Goal: Task Accomplishment & Management: Complete application form

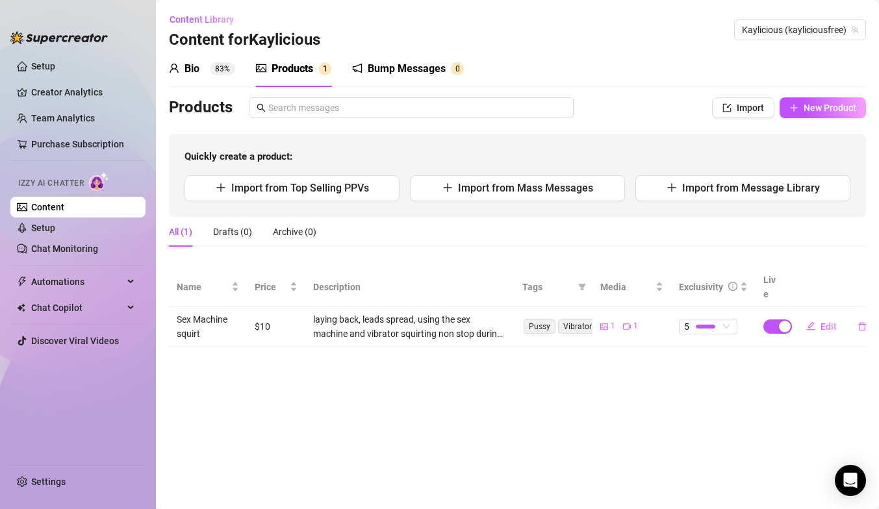
click at [208, 72] on div "Bio 83%" at bounding box center [202, 69] width 66 height 16
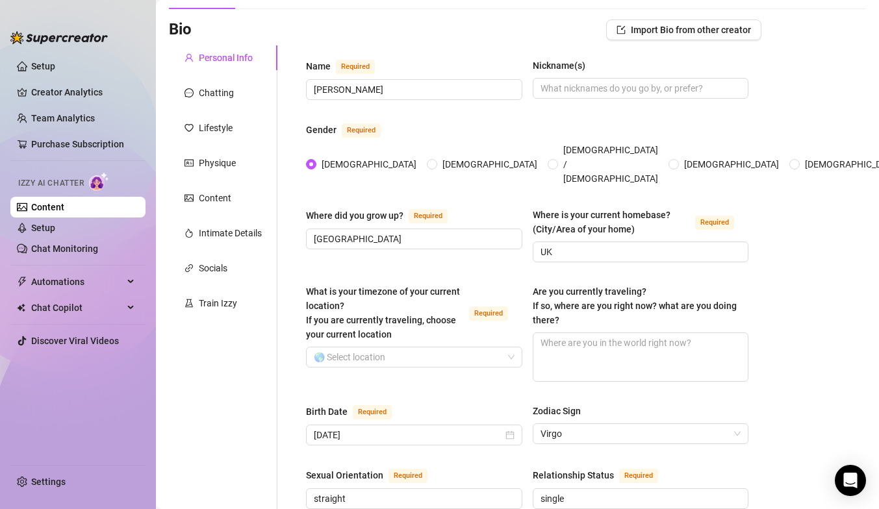
scroll to position [14, 0]
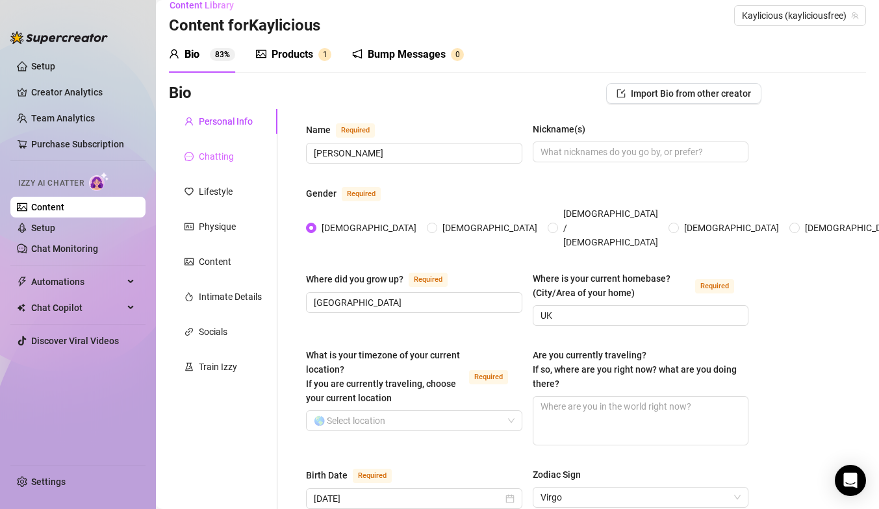
click at [221, 145] on div "Chatting" at bounding box center [223, 156] width 108 height 25
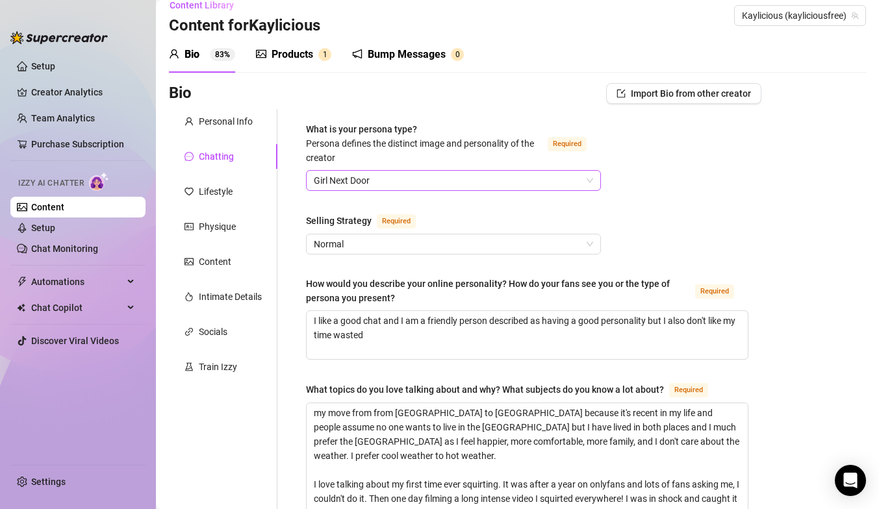
click at [354, 176] on span "Girl Next Door" at bounding box center [453, 180] width 279 height 19
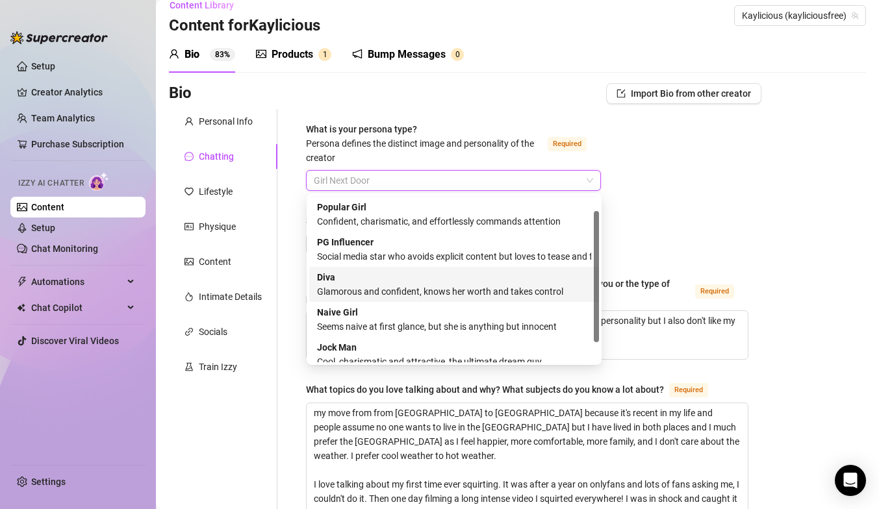
scroll to position [36, 0]
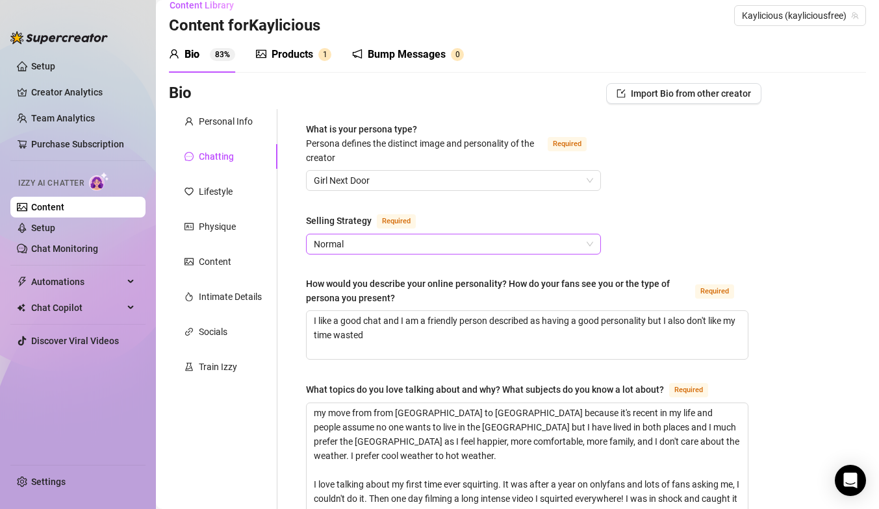
click at [347, 242] on span "Normal" at bounding box center [453, 243] width 279 height 19
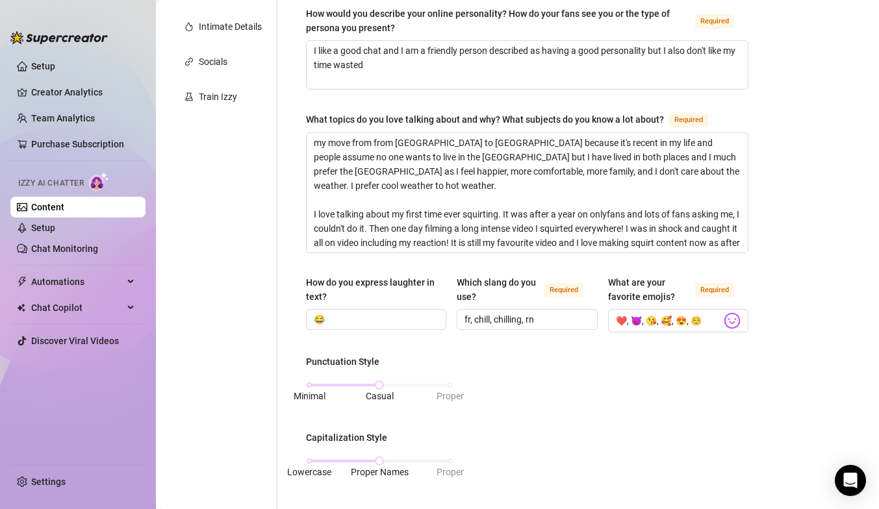
scroll to position [294, 0]
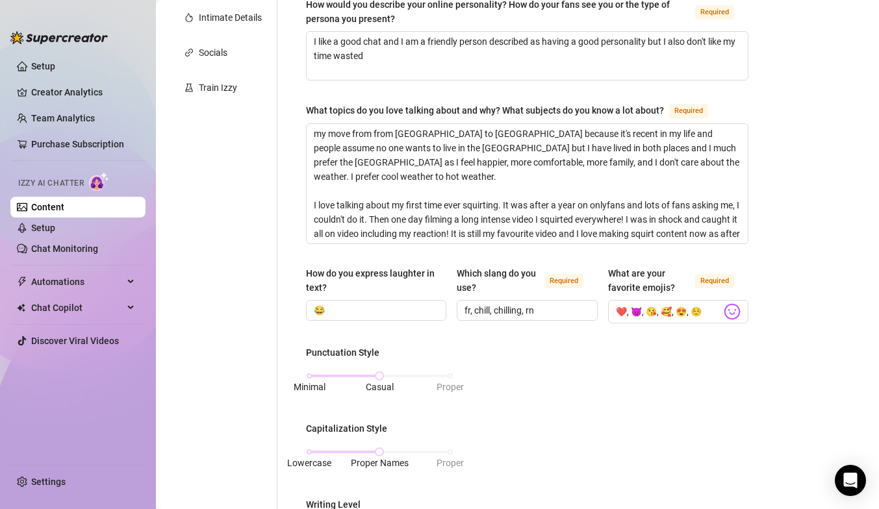
click at [325, 327] on div "How do you express laughter in text? 😂 Which slang do you use? Required fr, chi…" at bounding box center [527, 300] width 442 height 69
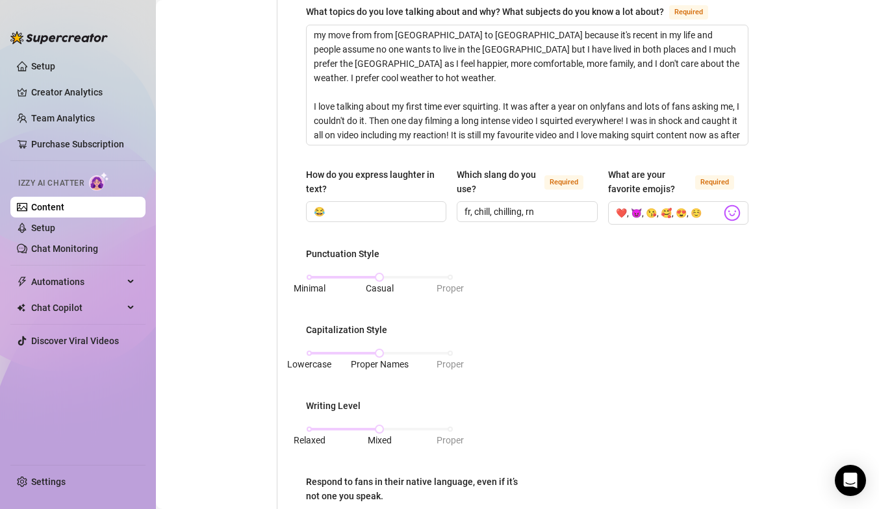
scroll to position [394, 0]
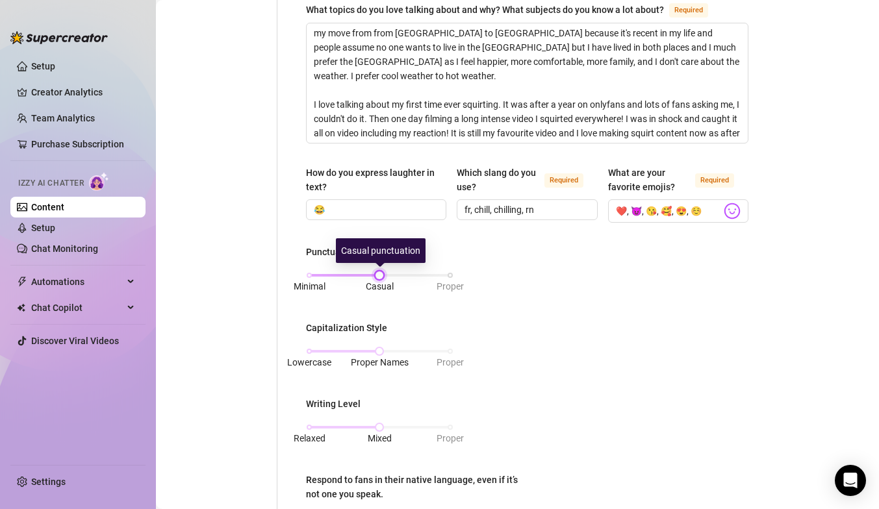
drag, startPoint x: 382, startPoint y: 273, endPoint x: 397, endPoint y: 273, distance: 14.9
click at [397, 276] on div "Minimal Casual Proper" at bounding box center [379, 275] width 141 height 8
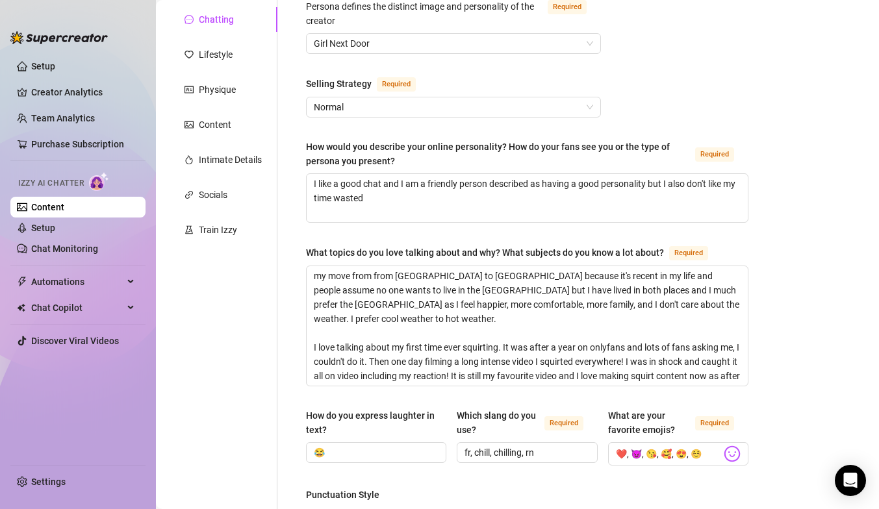
scroll to position [0, 0]
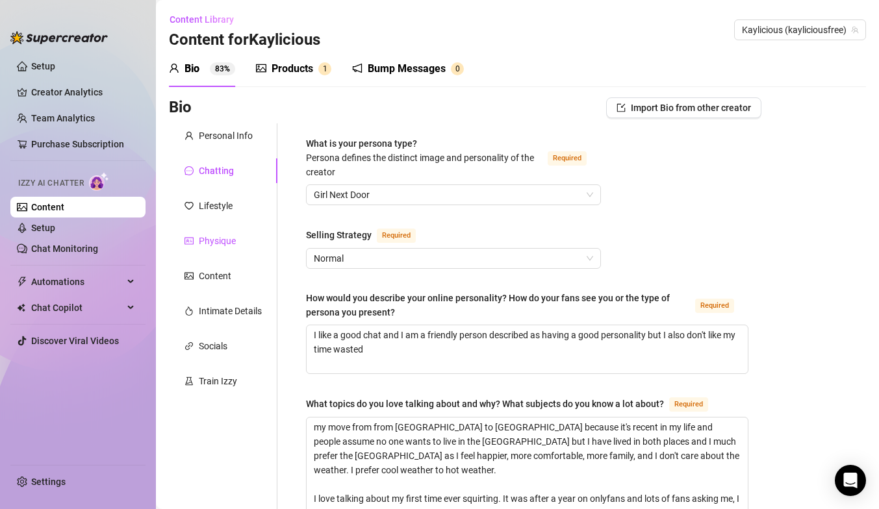
click at [208, 245] on div "Physique" at bounding box center [217, 241] width 37 height 14
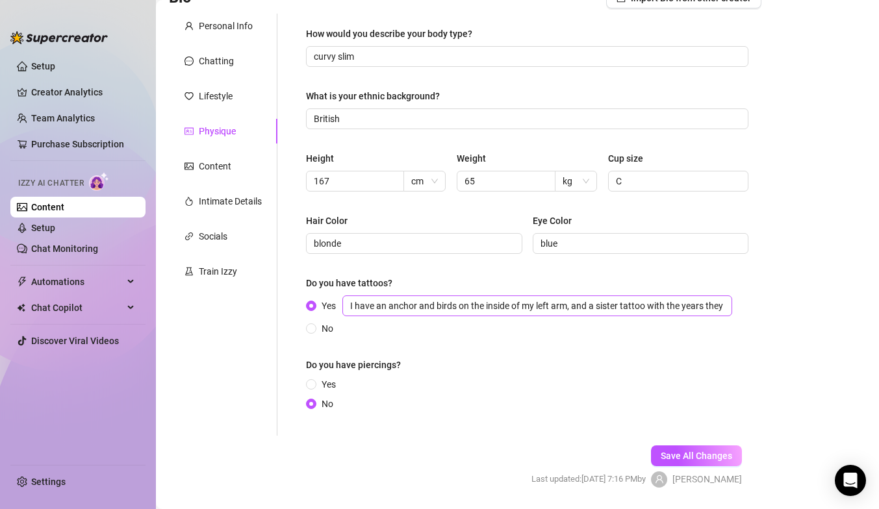
scroll to position [131, 0]
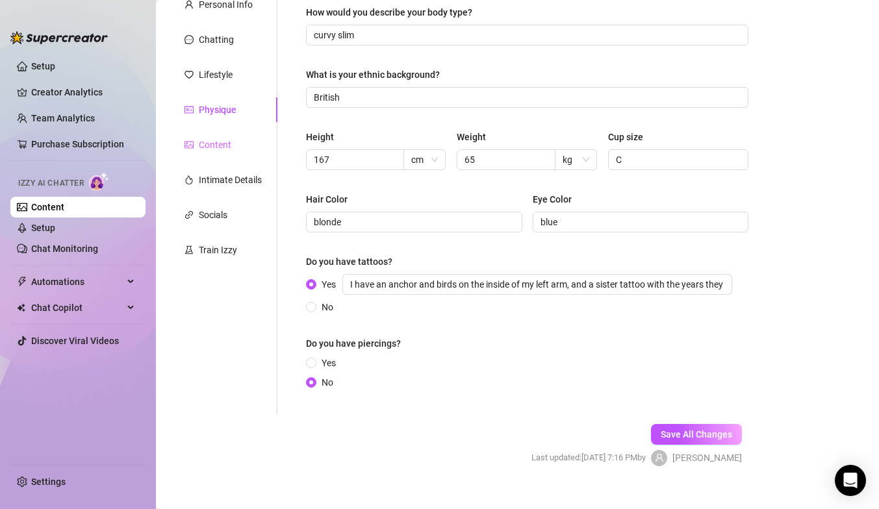
click at [231, 147] on div "Content" at bounding box center [223, 144] width 108 height 25
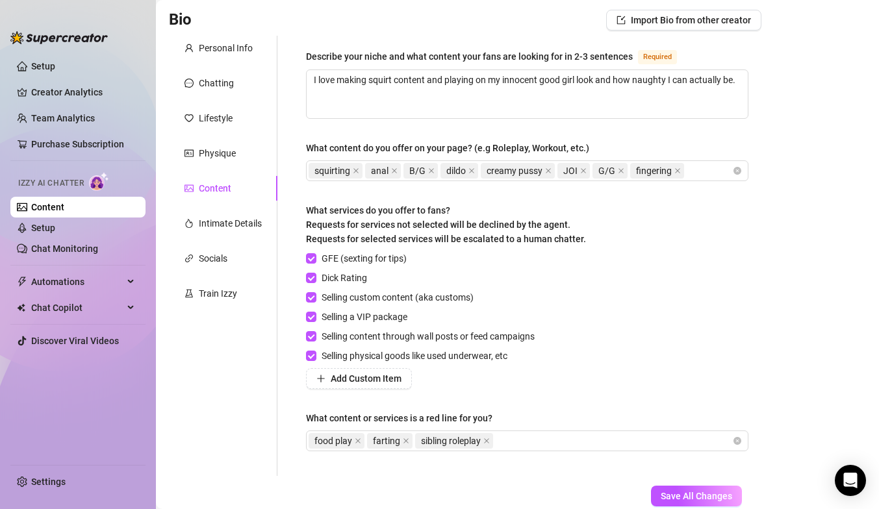
scroll to position [115, 0]
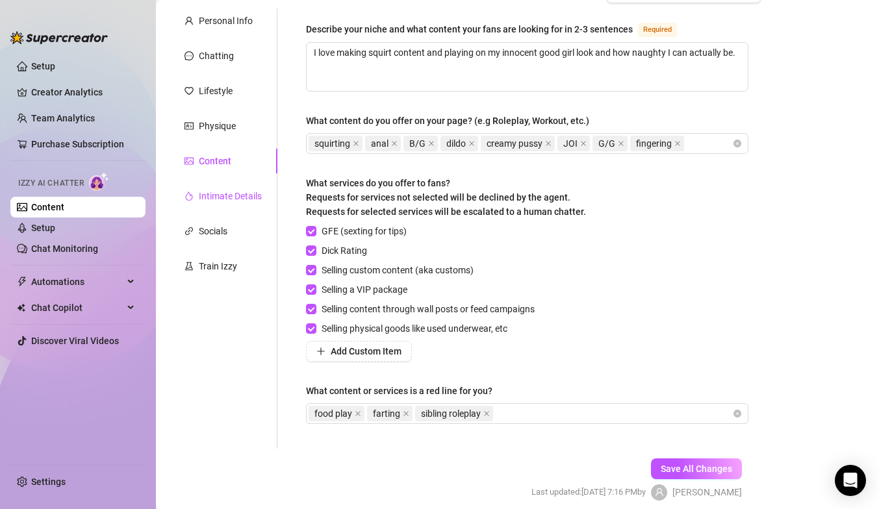
click at [236, 194] on div "Intimate Details" at bounding box center [230, 196] width 63 height 14
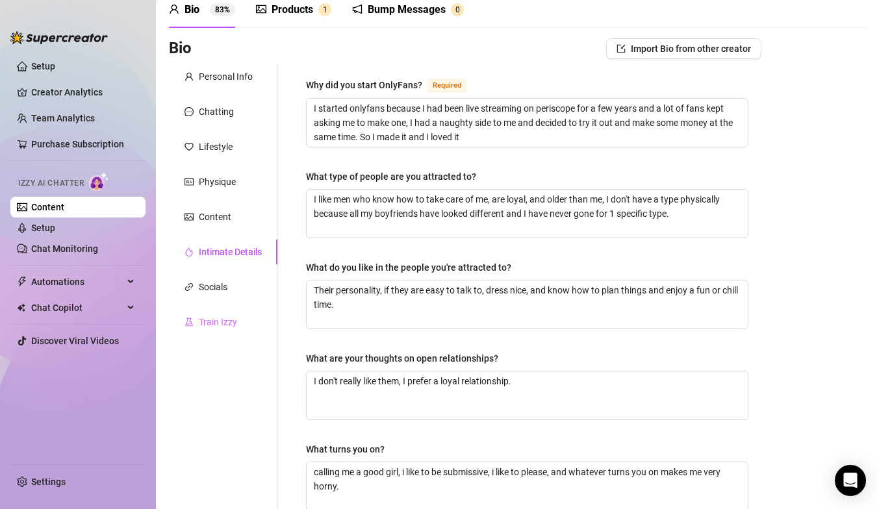
scroll to position [56, 0]
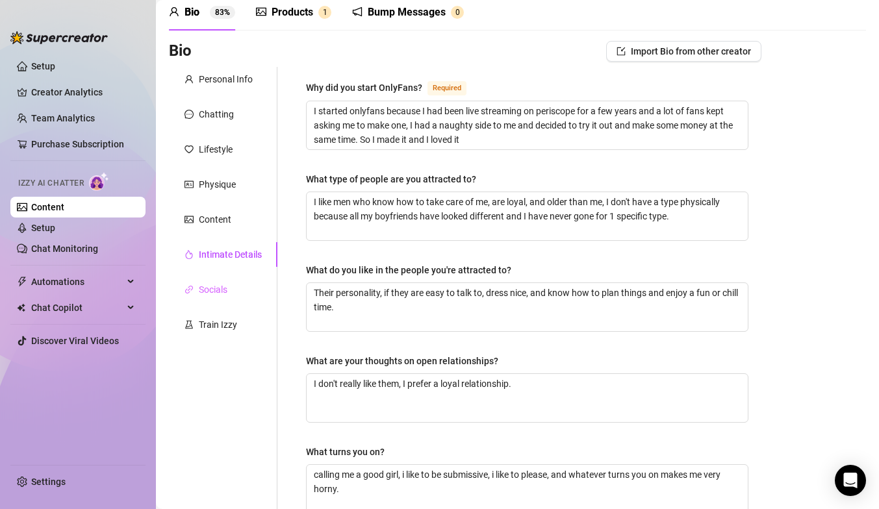
click at [228, 292] on div "Socials" at bounding box center [223, 289] width 108 height 25
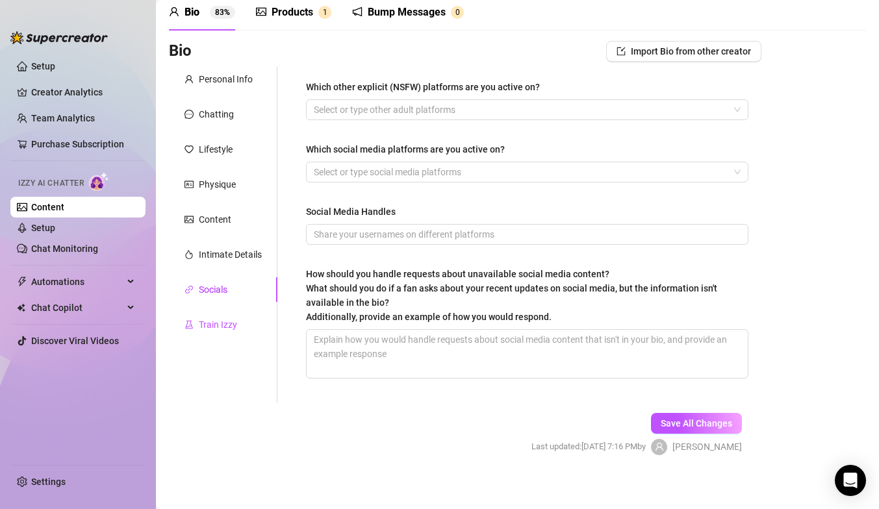
click at [233, 324] on div "Train Izzy" at bounding box center [218, 325] width 38 height 14
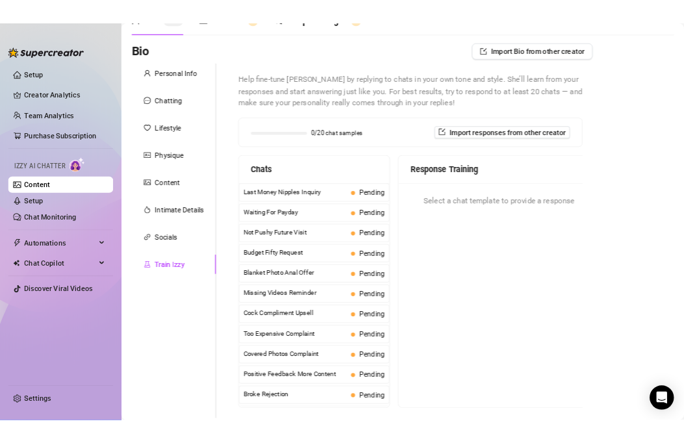
scroll to position [0, 0]
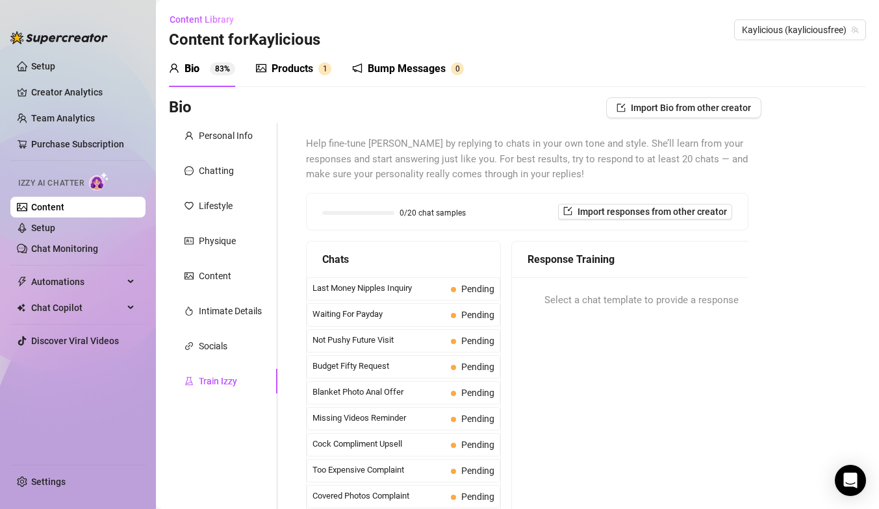
click at [294, 66] on div "Products" at bounding box center [292, 69] width 42 height 16
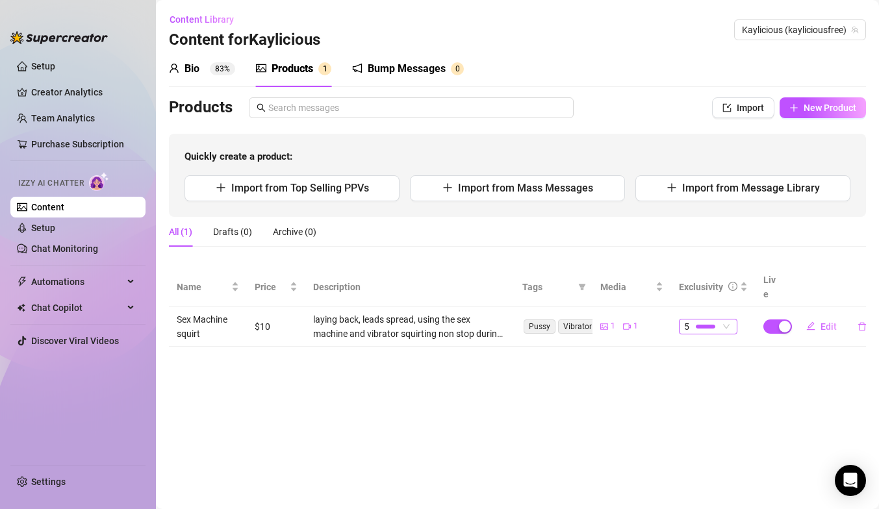
click at [683, 320] on div at bounding box center [705, 326] width 19 height 12
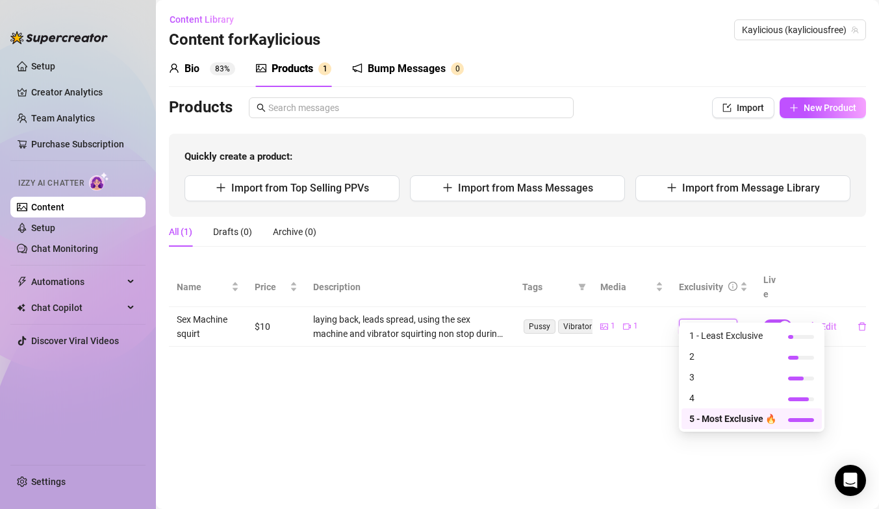
click at [653, 364] on main "Content Library Content for Kaylicious Kaylicious (kayliciousfree) Bio 83% Prod…" at bounding box center [517, 254] width 723 height 509
